Goal: Book appointment/travel/reservation

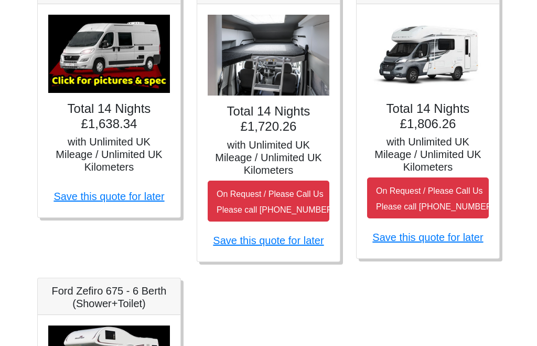
scroll to position [575, 0]
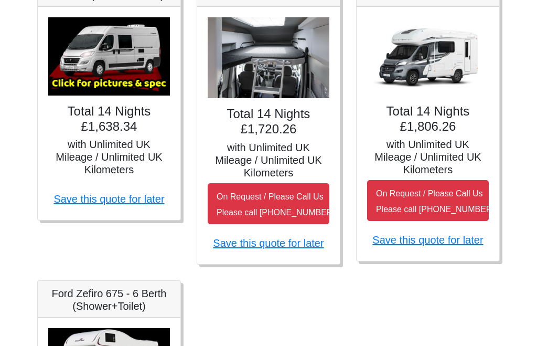
click at [457, 147] on h5 "with Unlimited UK Mileage / Unlimited UK Kilometers" at bounding box center [428, 157] width 122 height 38
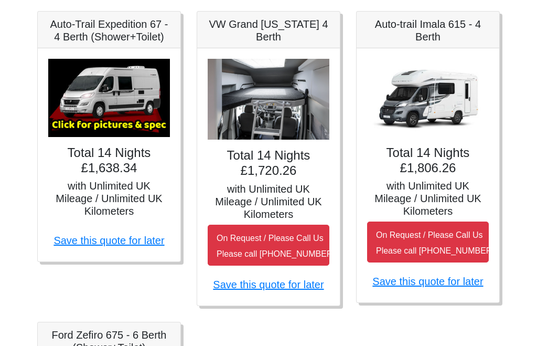
scroll to position [533, 0]
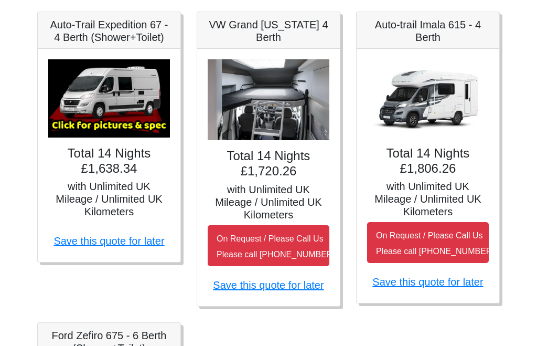
click at [449, 165] on h4 "Total 14 Nights £1,806.26" at bounding box center [428, 161] width 122 height 30
click at [434, 118] on img at bounding box center [428, 99] width 122 height 78
click at [451, 276] on link "Save this quote for later" at bounding box center [427, 282] width 111 height 12
click at [448, 106] on img at bounding box center [428, 99] width 122 height 78
click at [454, 102] on img at bounding box center [428, 99] width 122 height 78
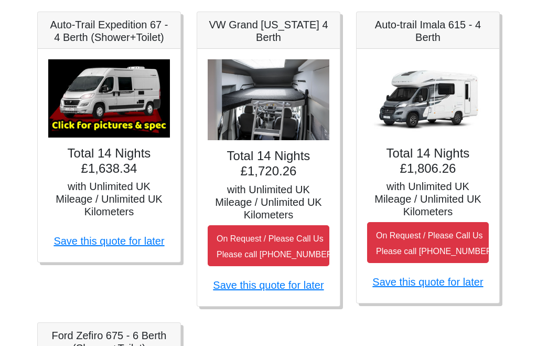
click at [430, 29] on h5 "Auto-trail Imala 615 - 4 Berth" at bounding box center [428, 31] width 122 height 25
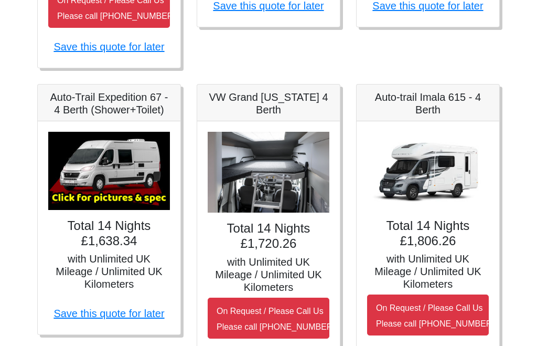
scroll to position [461, 0]
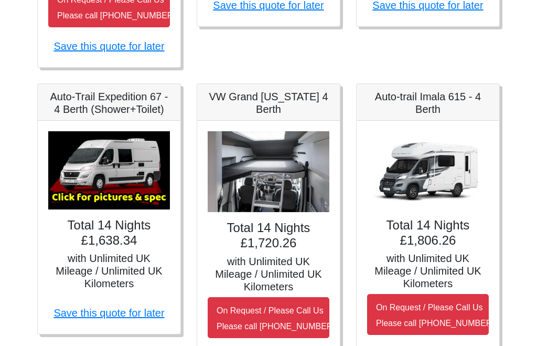
click at [438, 187] on img at bounding box center [428, 171] width 122 height 78
click at [443, 316] on small "On Request / Please Call Us Please call [PHONE_NUMBER]" at bounding box center [435, 315] width 118 height 25
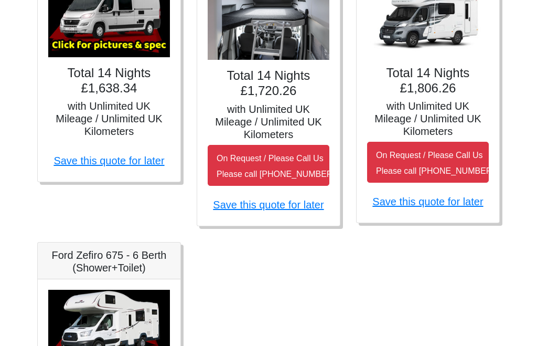
scroll to position [614, 0]
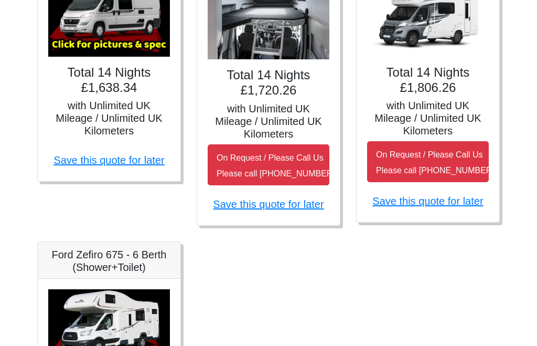
click at [462, 107] on h5 "with Unlimited UK Mileage / Unlimited UK Kilometers" at bounding box center [428, 118] width 122 height 38
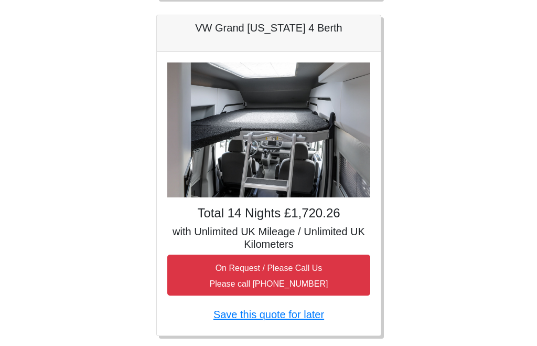
scroll to position [472, 0]
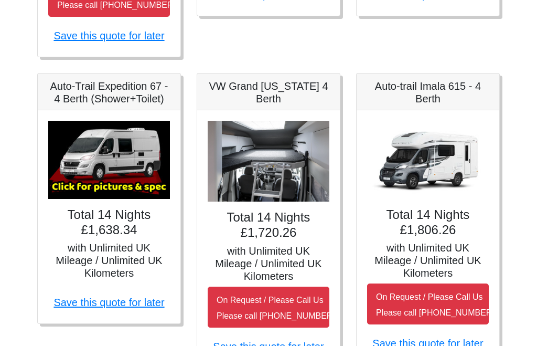
click at [23, 156] on main "CENTRAL RESERVATIONS FOR ALL ENQUIRIES [PHONE_NUMBER] Easicampers Booking : Sea…" at bounding box center [268, 122] width 503 height 1105
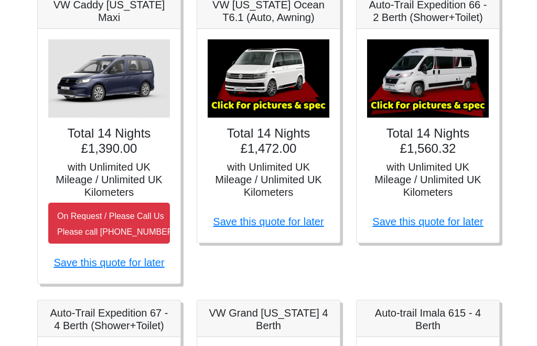
scroll to position [236, 0]
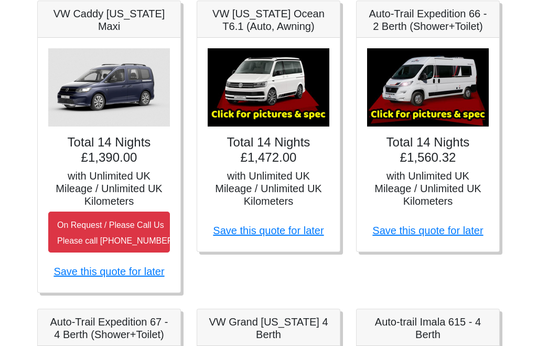
click at [442, 88] on img at bounding box center [428, 87] width 122 height 78
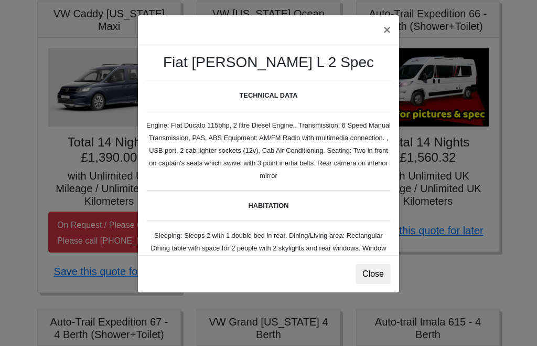
click at [372, 280] on button "Close" at bounding box center [372, 274] width 35 height 20
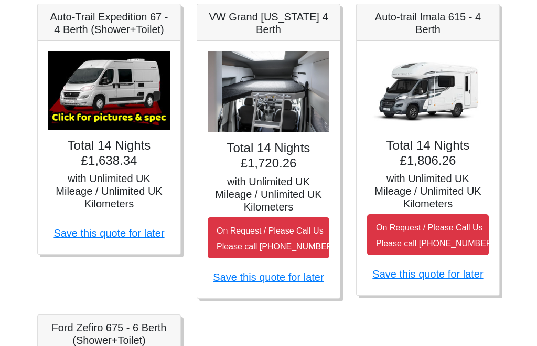
scroll to position [541, 0]
click at [439, 101] on img at bounding box center [428, 90] width 122 height 78
click at [443, 93] on img at bounding box center [428, 90] width 122 height 78
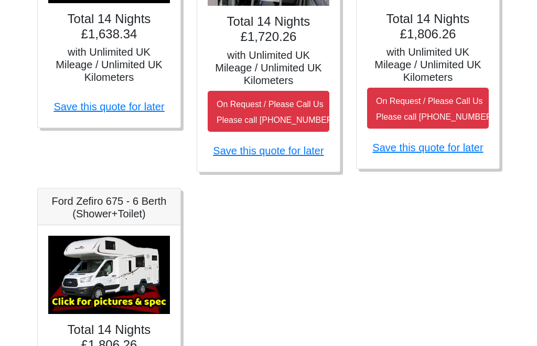
click at [114, 268] on img at bounding box center [109, 275] width 122 height 78
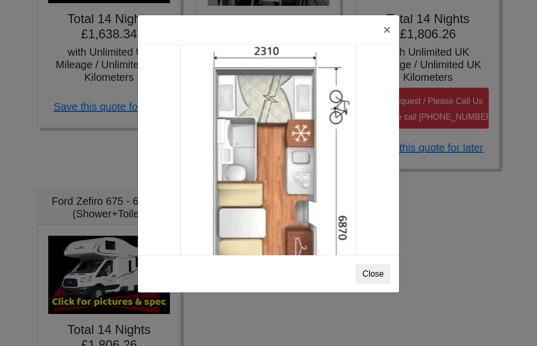
scroll to position [1698, 0]
click at [385, 31] on button "×" at bounding box center [387, 29] width 24 height 29
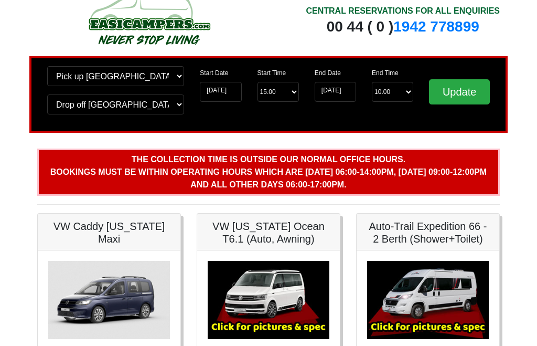
scroll to position [0, 0]
